Goal: Information Seeking & Learning: Check status

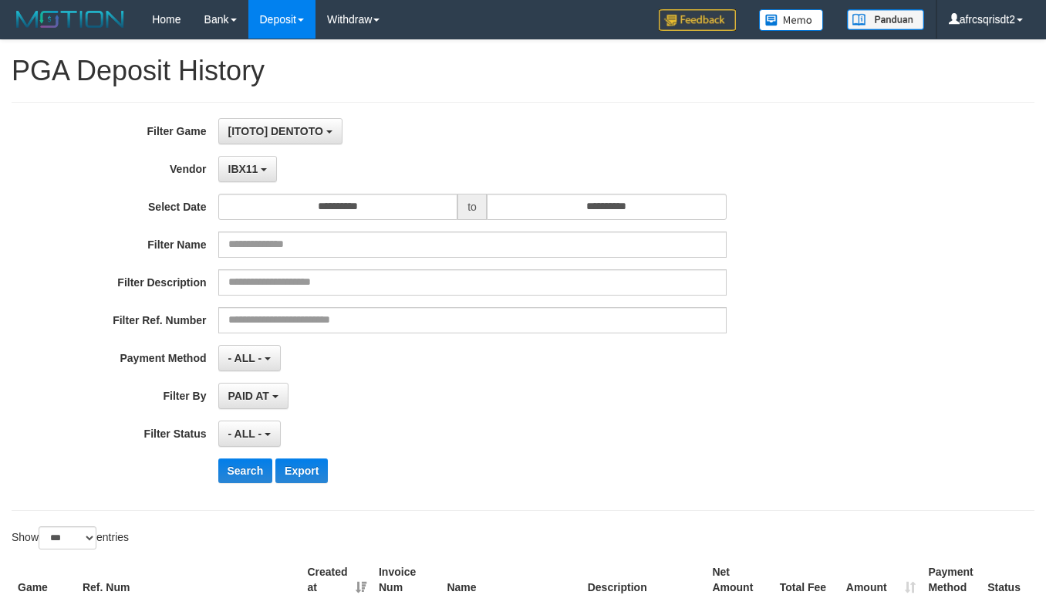
select select "**********"
select select "***"
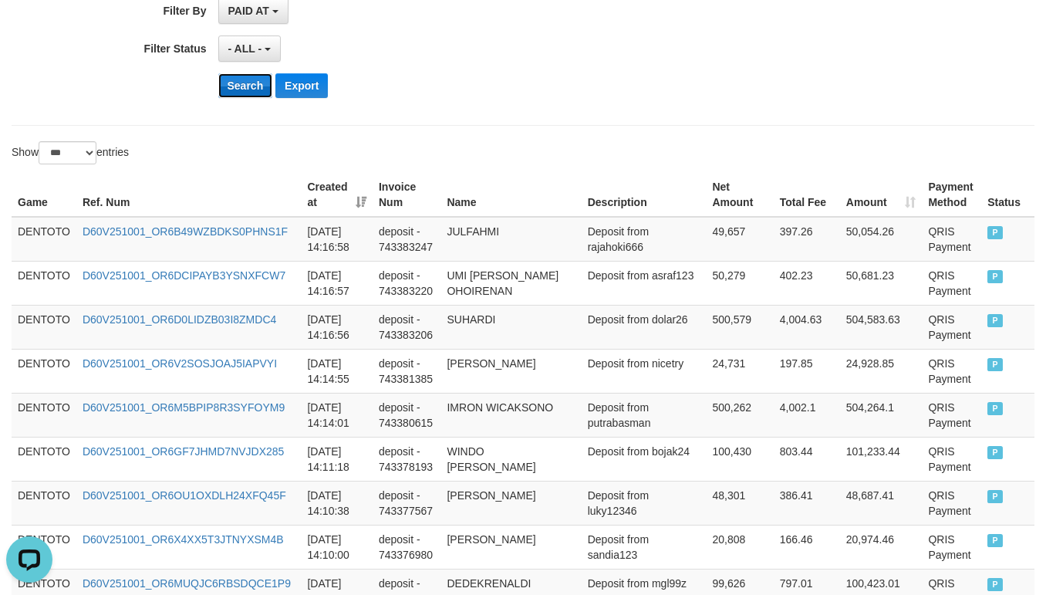
scroll to position [14, 0]
click at [238, 86] on button "Search" at bounding box center [245, 85] width 55 height 25
click at [508, 46] on div "- ALL - SELECT ALL - ALL - SELECT STATUS PENDING/UNPAID PAID CANCELED EXPIRED" at bounding box center [472, 48] width 508 height 26
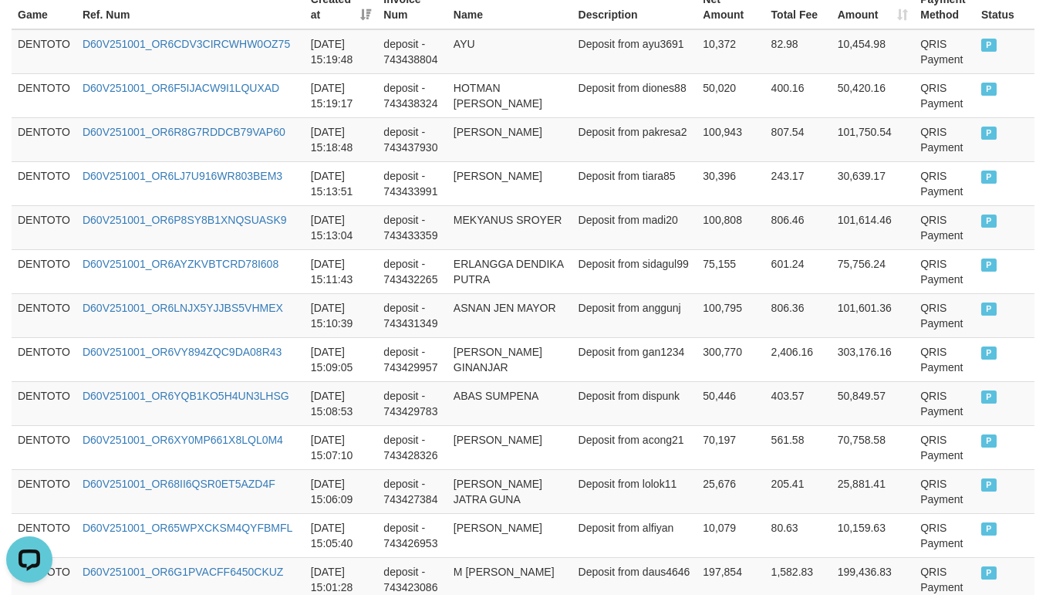
scroll to position [385, 0]
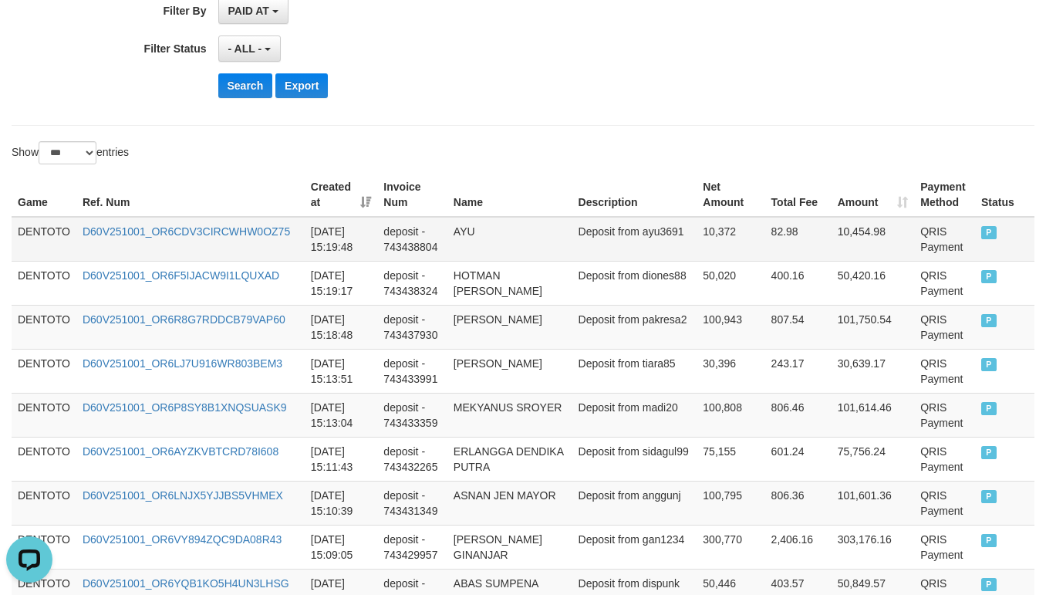
click at [26, 228] on td "DENTOTO" at bounding box center [44, 239] width 65 height 45
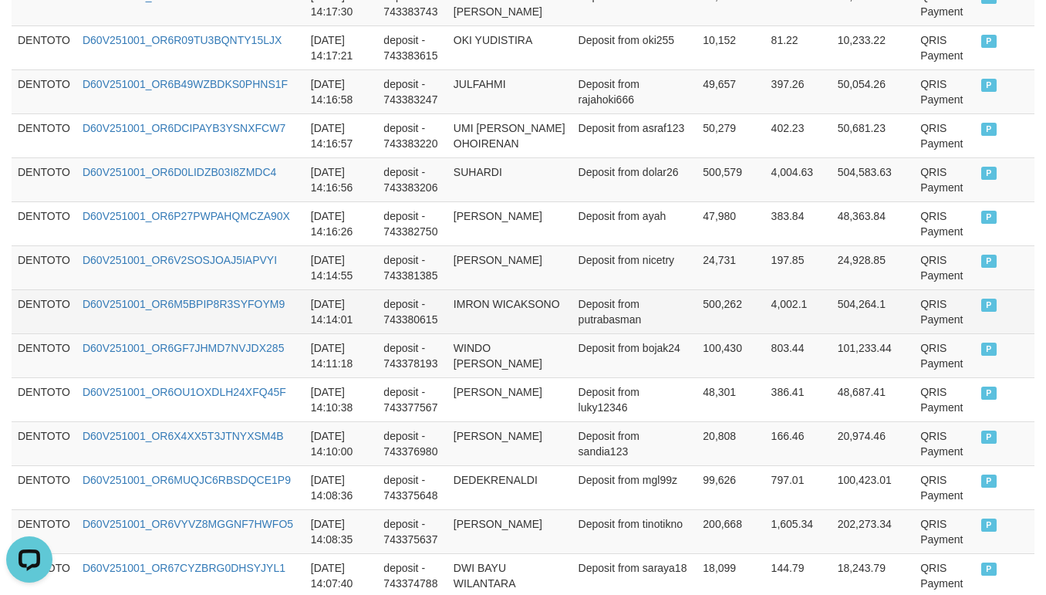
scroll to position [3086, 0]
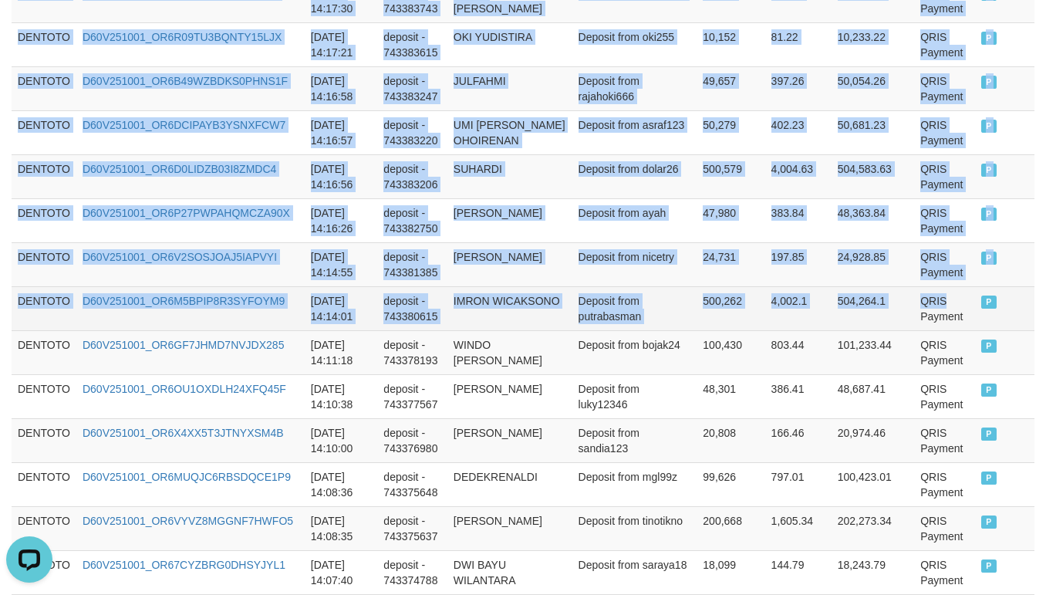
click at [914, 324] on td "QRIS Payment" at bounding box center [944, 308] width 61 height 44
click at [929, 330] on td "QRIS Payment" at bounding box center [944, 308] width 61 height 44
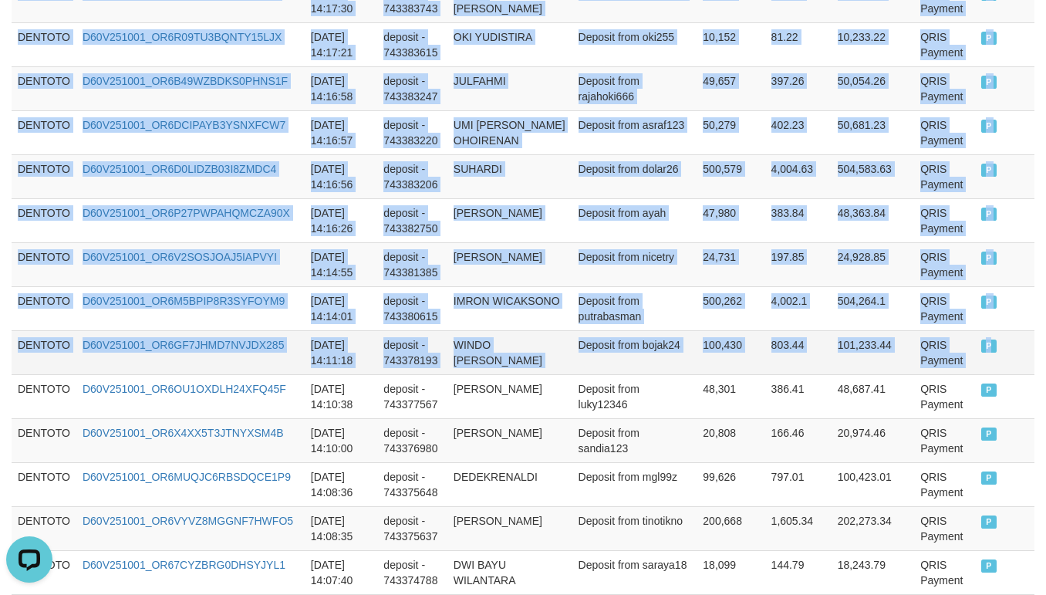
click at [975, 370] on td "P" at bounding box center [1004, 352] width 59 height 44
copy tbody "DENTOTO D60V251001_OR6CDV3CIRCWHW0OZ75 [DATE] 15:19:48 deposit - 743438804 AYU …"
click at [697, 286] on td "24,731" at bounding box center [731, 264] width 68 height 44
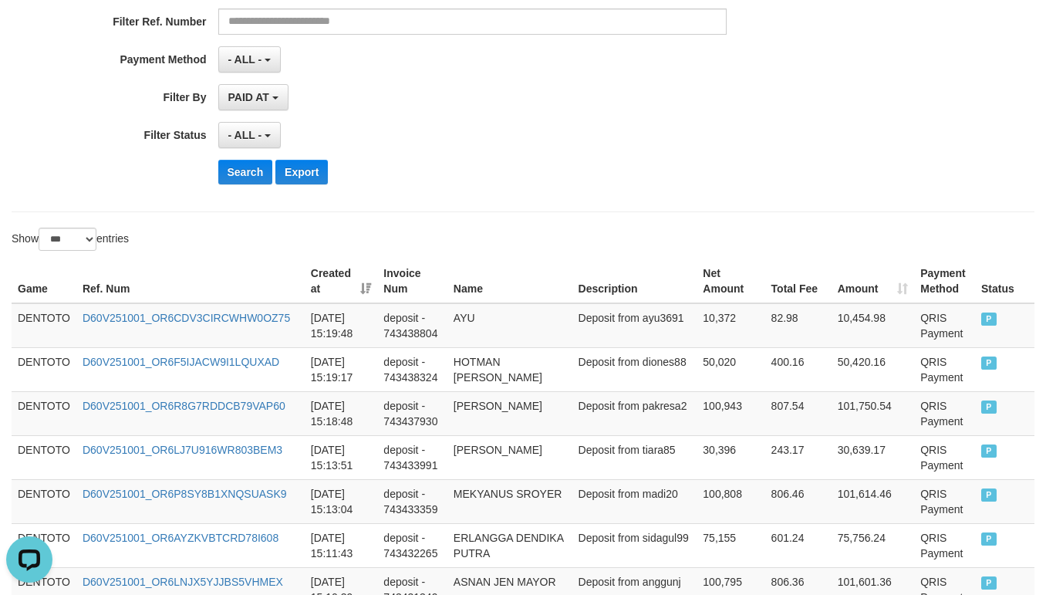
scroll to position [385, 0]
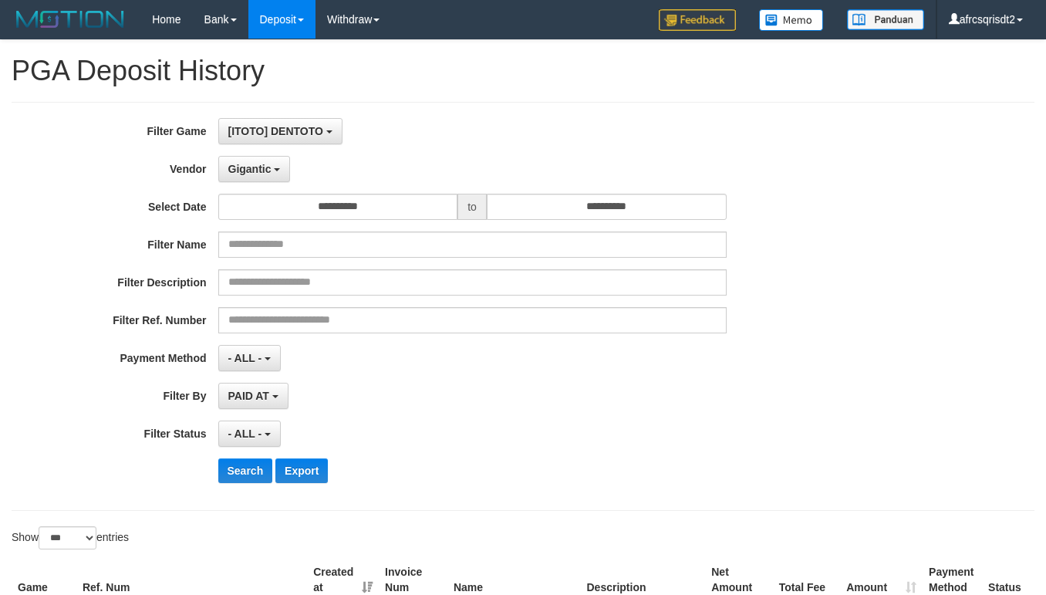
select select "**********"
select select "***"
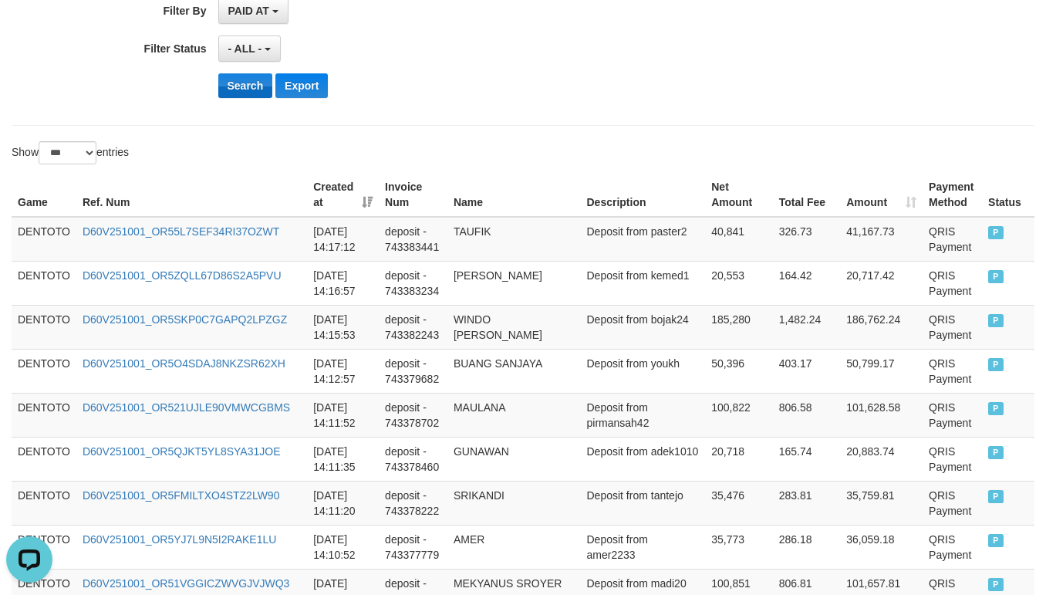
scroll to position [14, 0]
click at [232, 97] on button "Search" at bounding box center [245, 85] width 55 height 25
click at [449, 49] on div "- ALL - SELECT ALL - ALL - SELECT STATUS PENDING/UNPAID PAID CANCELED EXPIRED" at bounding box center [472, 48] width 508 height 26
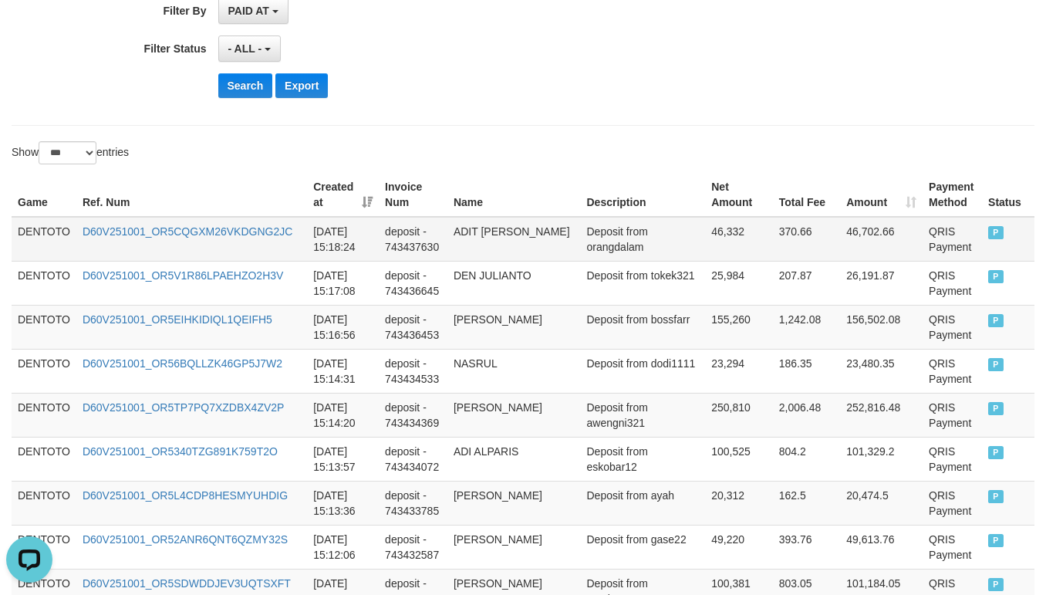
click at [23, 241] on td "DENTOTO" at bounding box center [44, 239] width 65 height 45
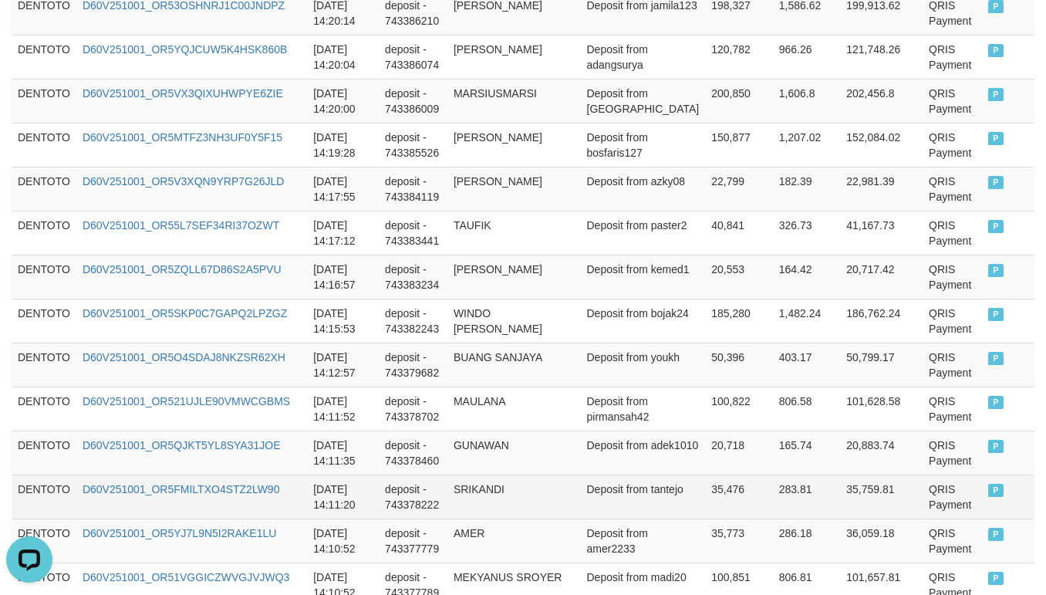
scroll to position [3471, 0]
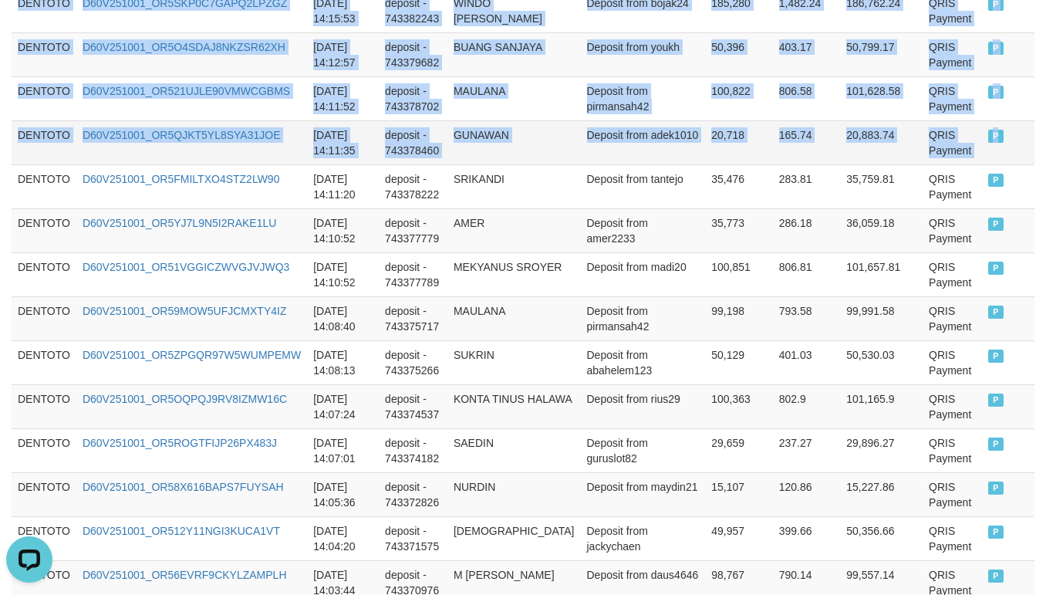
click at [988, 164] on td "P" at bounding box center [1008, 142] width 52 height 44
copy tbody "DENTOTO D60V251001_OR5CQGXM26VKDGNG2JC 2025-10-01 15:18:24 deposit - 743437630 …"
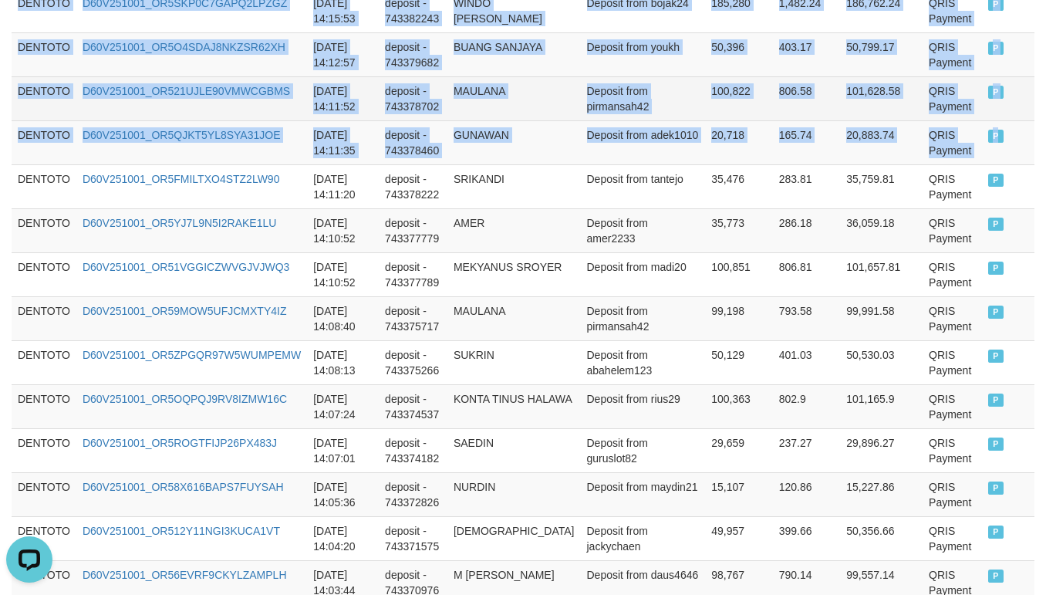
click at [705, 120] on td "100,822" at bounding box center [738, 98] width 67 height 44
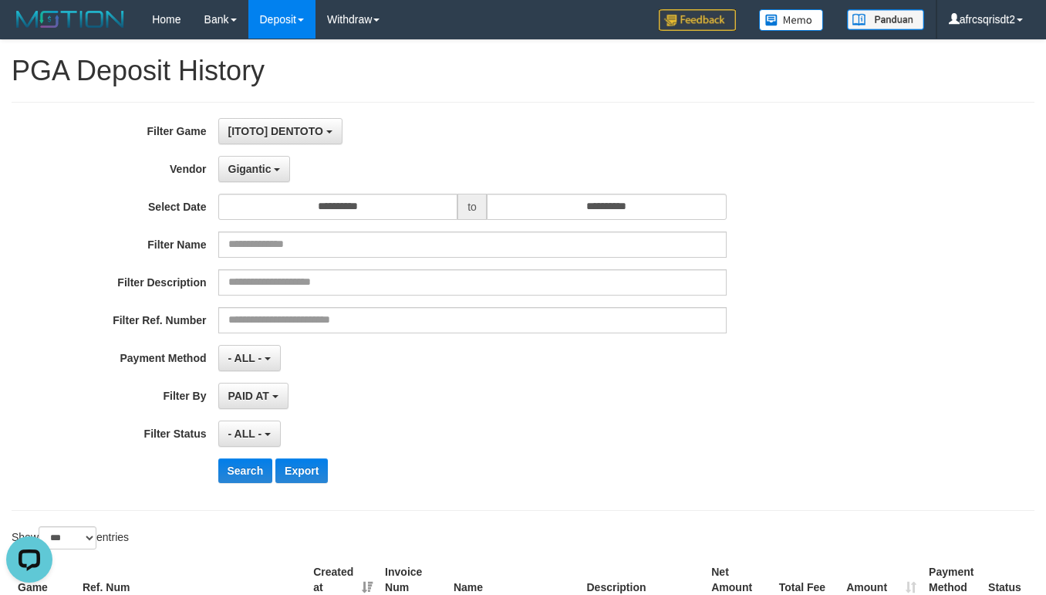
scroll to position [385, 0]
select select "**********"
select select "***"
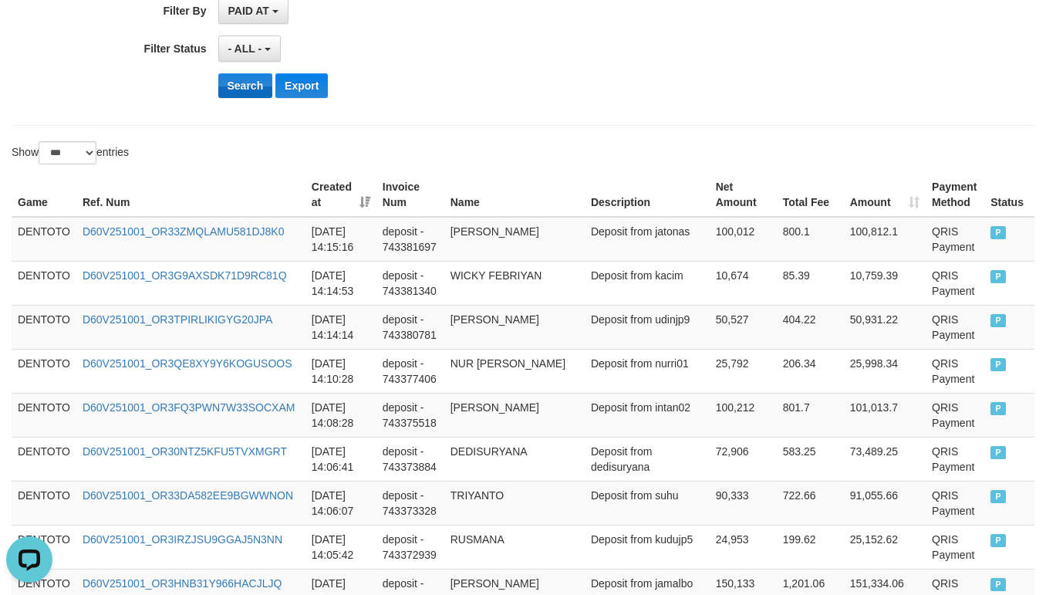
scroll to position [14, 0]
click at [248, 97] on button "Search" at bounding box center [245, 85] width 55 height 25
click at [558, 62] on div "- ALL - SELECT ALL - ALL - SELECT STATUS PENDING/UNPAID PAID CANCELED EXPIRED" at bounding box center [472, 48] width 508 height 26
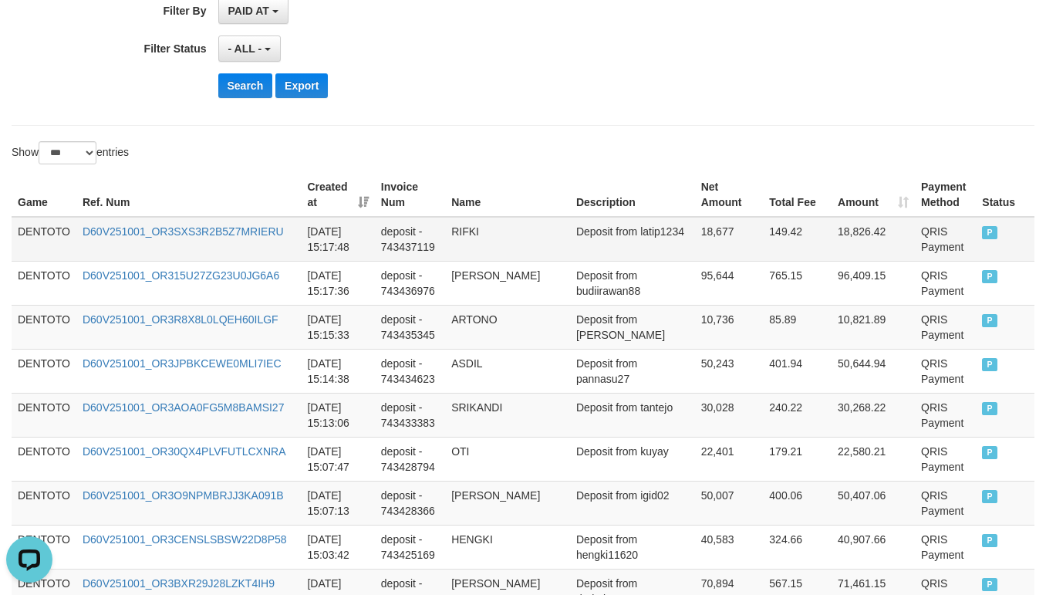
click at [35, 228] on td "DENTOTO" at bounding box center [44, 239] width 65 height 45
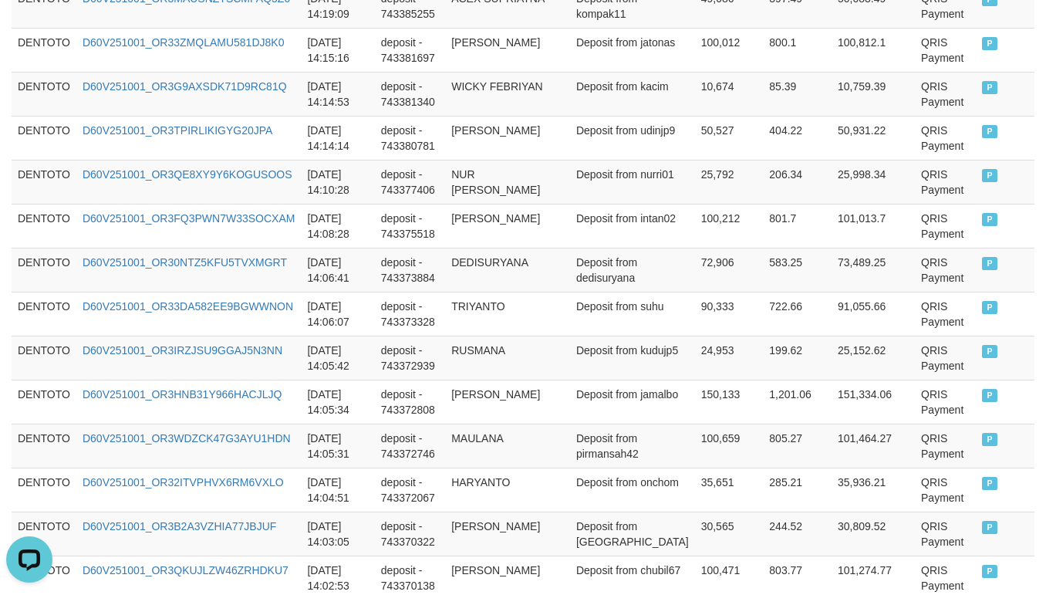
scroll to position [1929, 0]
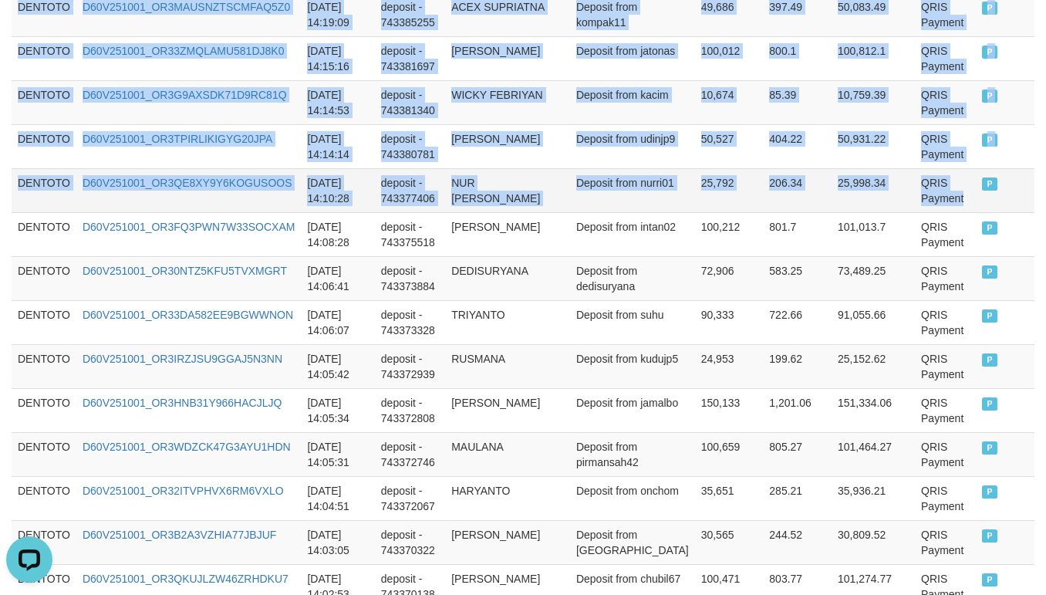
click at [915, 211] on td "QRIS Payment" at bounding box center [945, 190] width 61 height 44
click at [984, 200] on td "P" at bounding box center [1005, 190] width 59 height 44
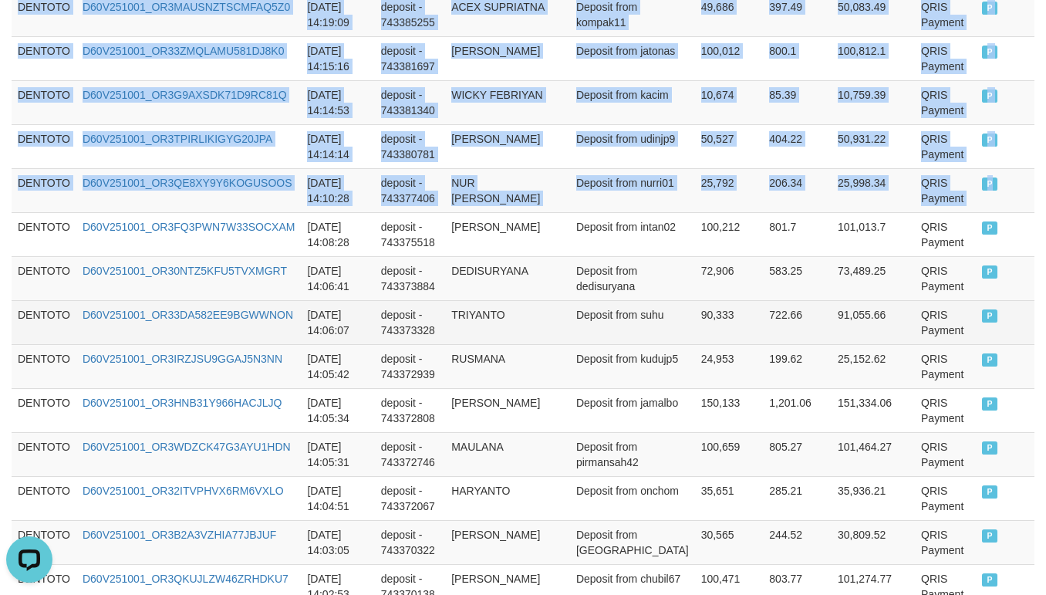
copy tbody "DENTOTO D60V251001_OR3SXS3R2B5Z7MRIERU 2025-10-01 15:17:48 deposit - 743437119 …"
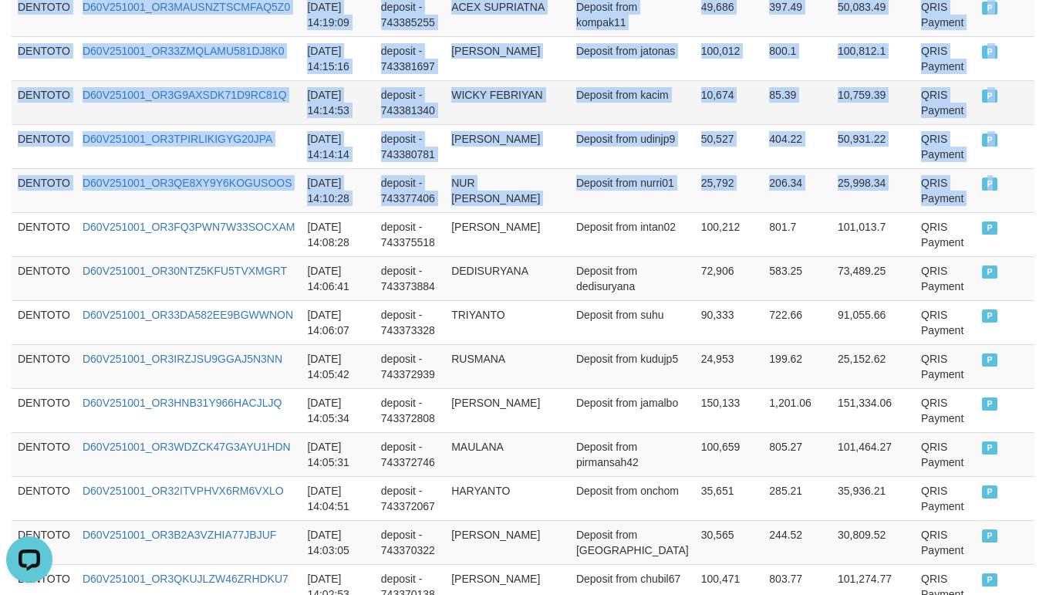
click at [565, 124] on td "WICKY FEBRIYAN" at bounding box center [507, 102] width 125 height 44
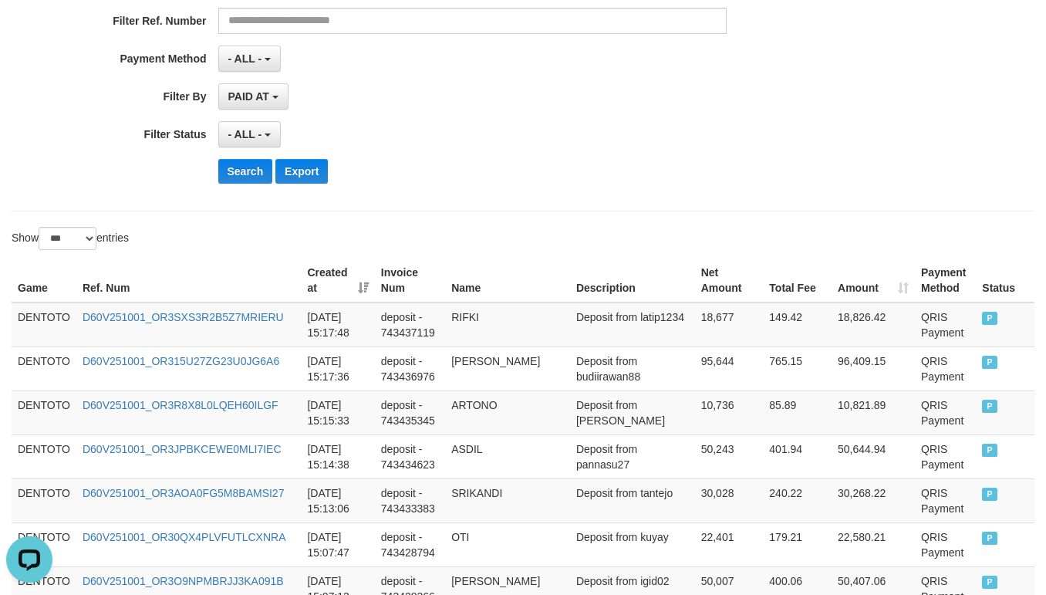
scroll to position [385, 0]
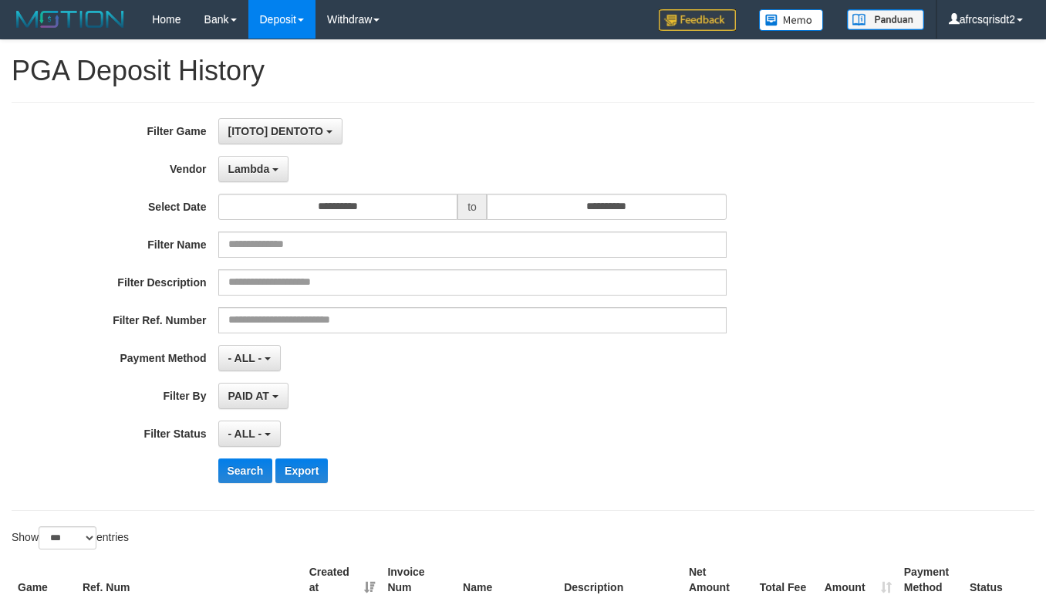
select select "**********"
select select "***"
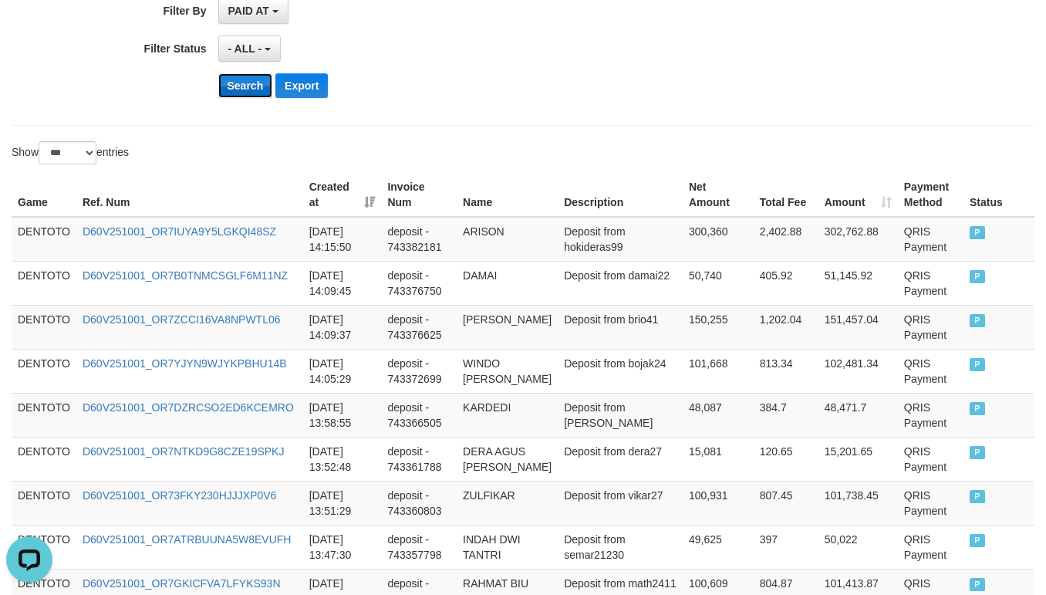
scroll to position [14, 0]
click at [244, 83] on button "Search" at bounding box center [245, 85] width 55 height 25
click at [549, 49] on div "- ALL - SELECT ALL - ALL - SELECT STATUS PENDING/UNPAID PAID CANCELED EXPIRED" at bounding box center [472, 48] width 508 height 26
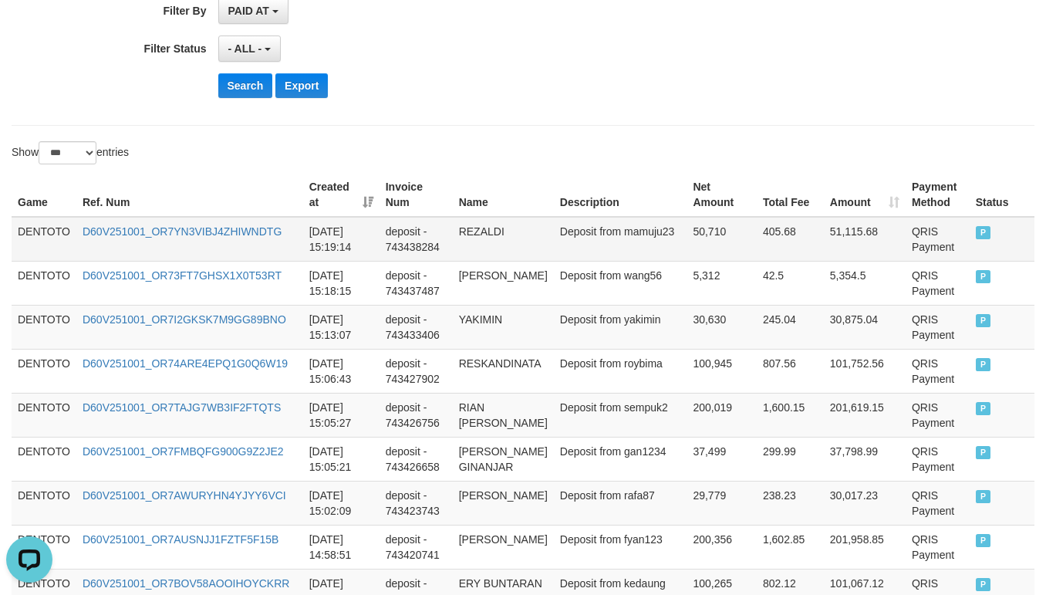
click at [29, 228] on td "DENTOTO" at bounding box center [44, 239] width 65 height 45
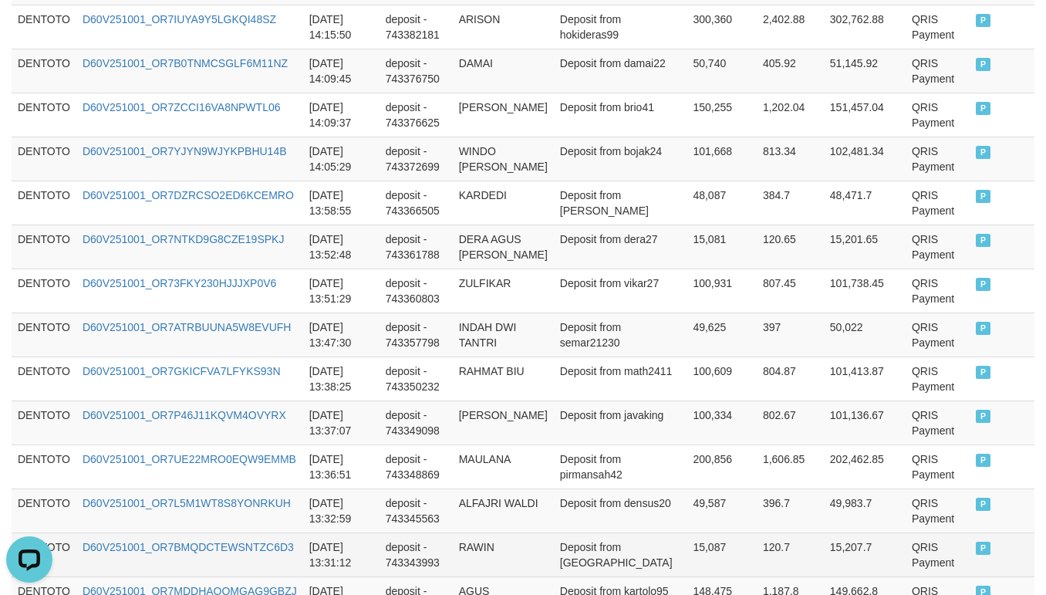
scroll to position [1542, 0]
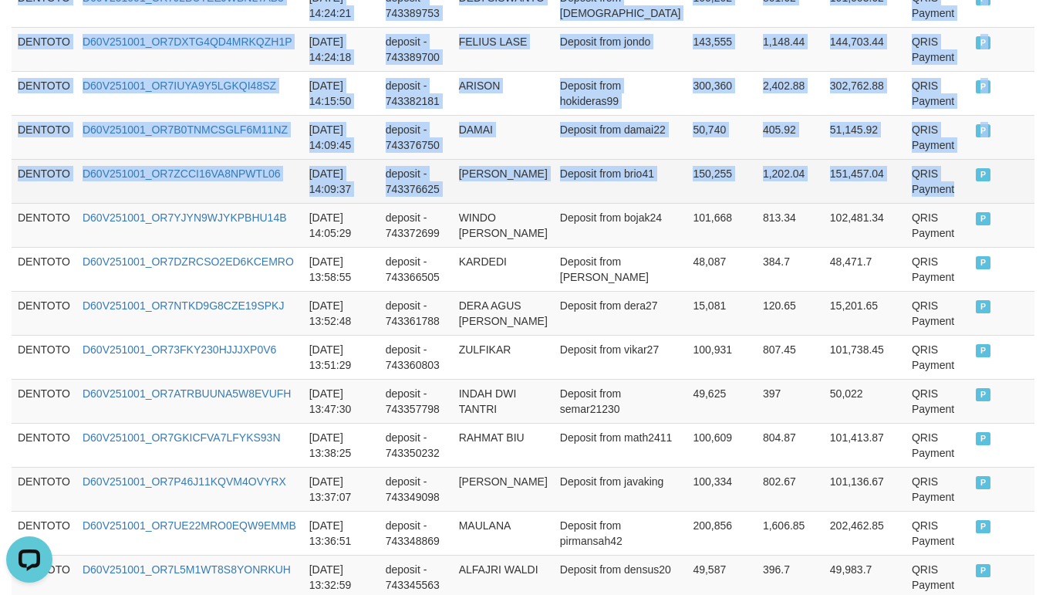
click at [906, 194] on td "QRIS Payment" at bounding box center [938, 181] width 64 height 44
click at [970, 201] on td "P" at bounding box center [1002, 181] width 65 height 44
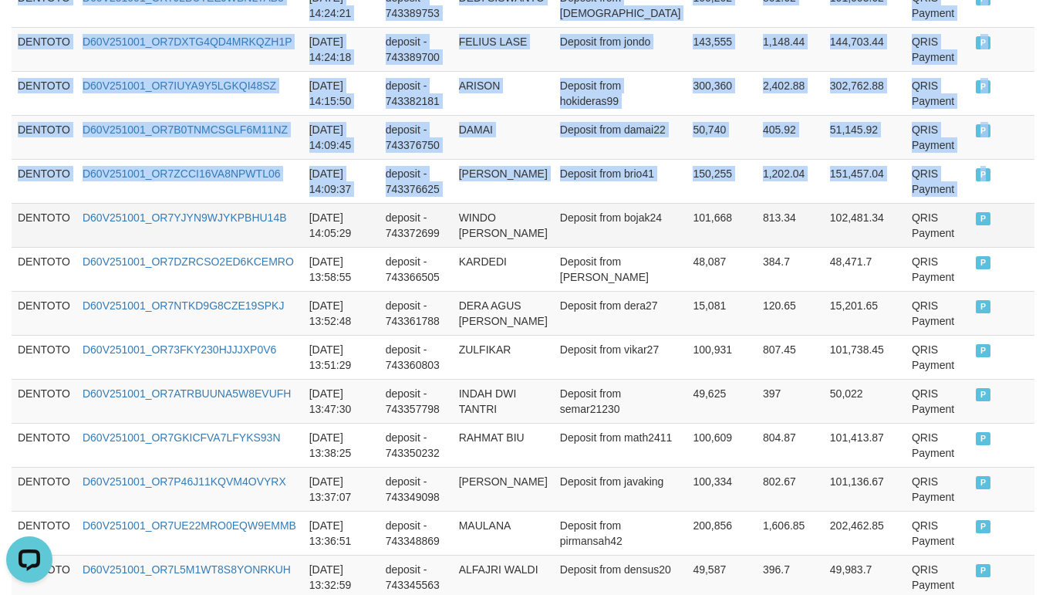
copy tbody "DENTOTO D60V251001_OR7YN3VIBJ4ZHIWNDTG [DATE] 15:19:14 deposit - 743438284 REZA…"
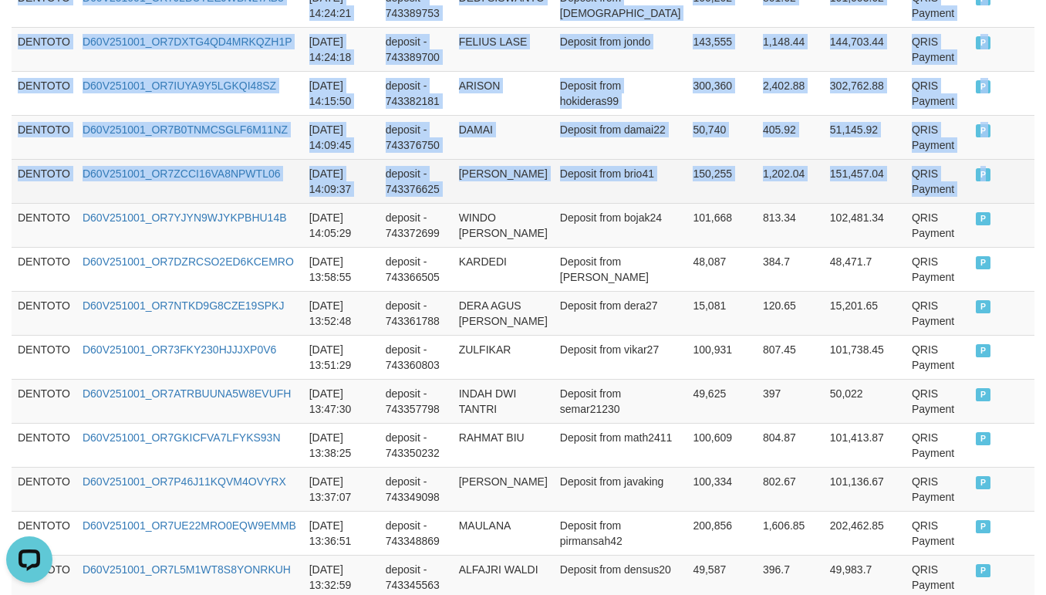
drag, startPoint x: 556, startPoint y: 179, endPoint x: 576, endPoint y: 181, distance: 20.2
click at [554, 179] on td "[PERSON_NAME]" at bounding box center [503, 181] width 101 height 44
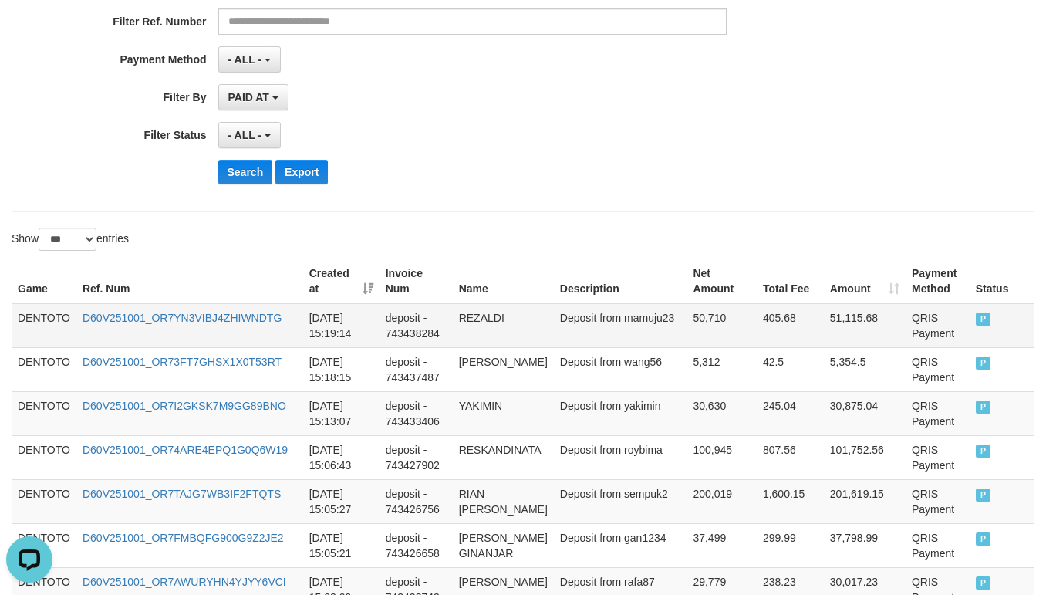
scroll to position [385, 0]
